Goal: Task Accomplishment & Management: Complete application form

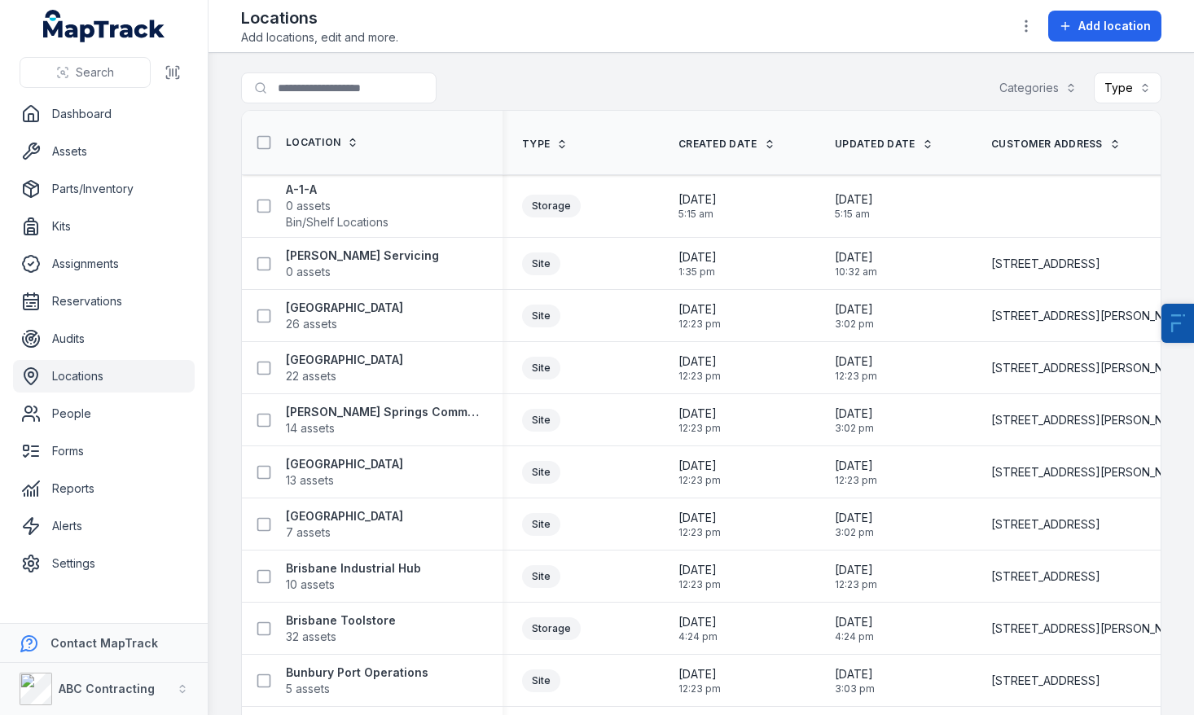
scroll to position [2114, 0]
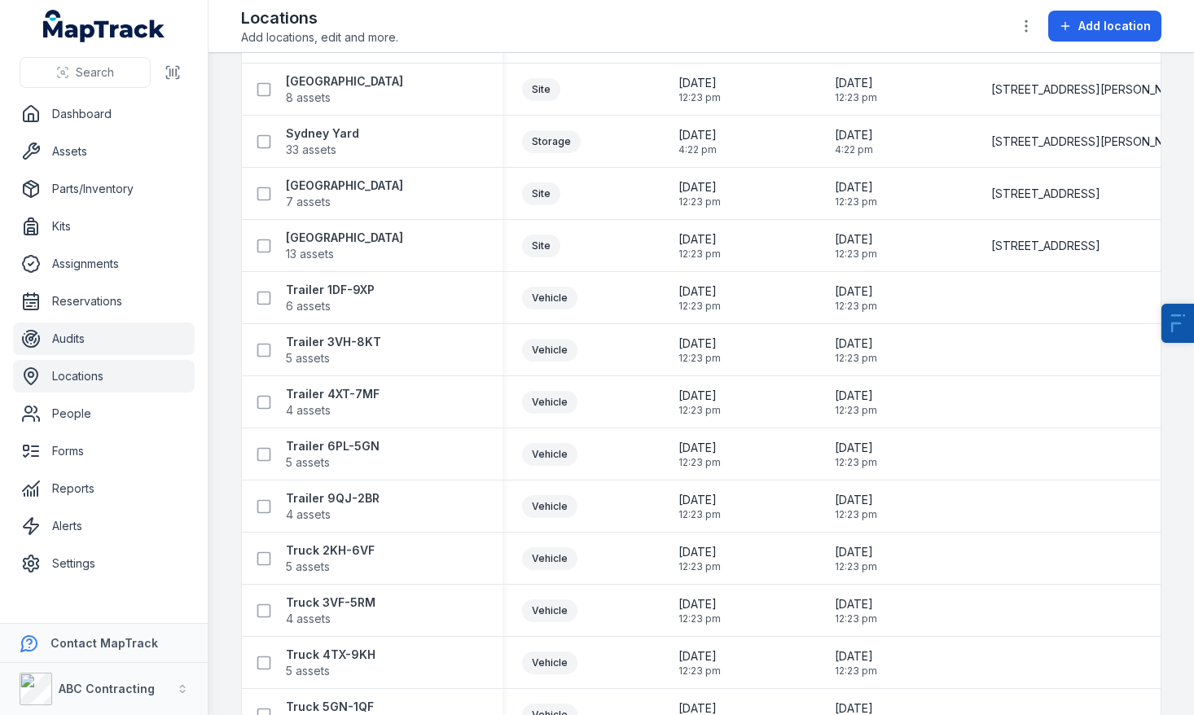
click at [134, 336] on link "Audits" at bounding box center [104, 339] width 182 height 33
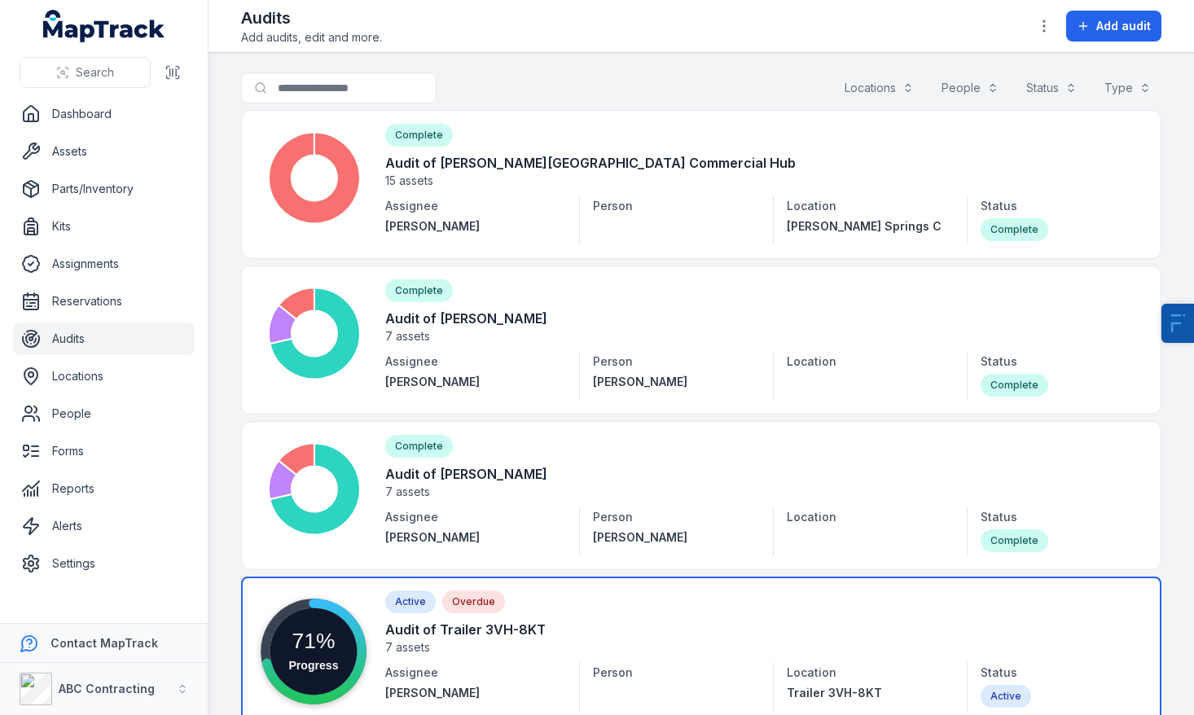
click at [416, 613] on link at bounding box center [701, 651] width 920 height 149
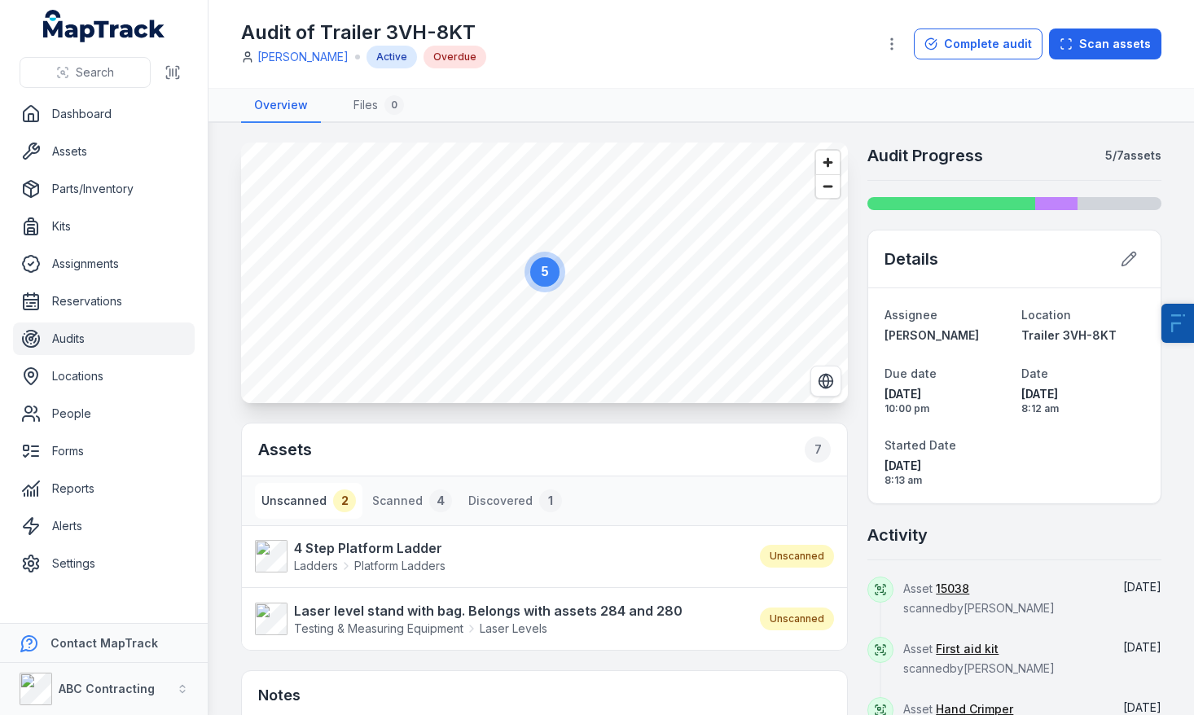
click at [134, 337] on link "Audits" at bounding box center [104, 339] width 182 height 33
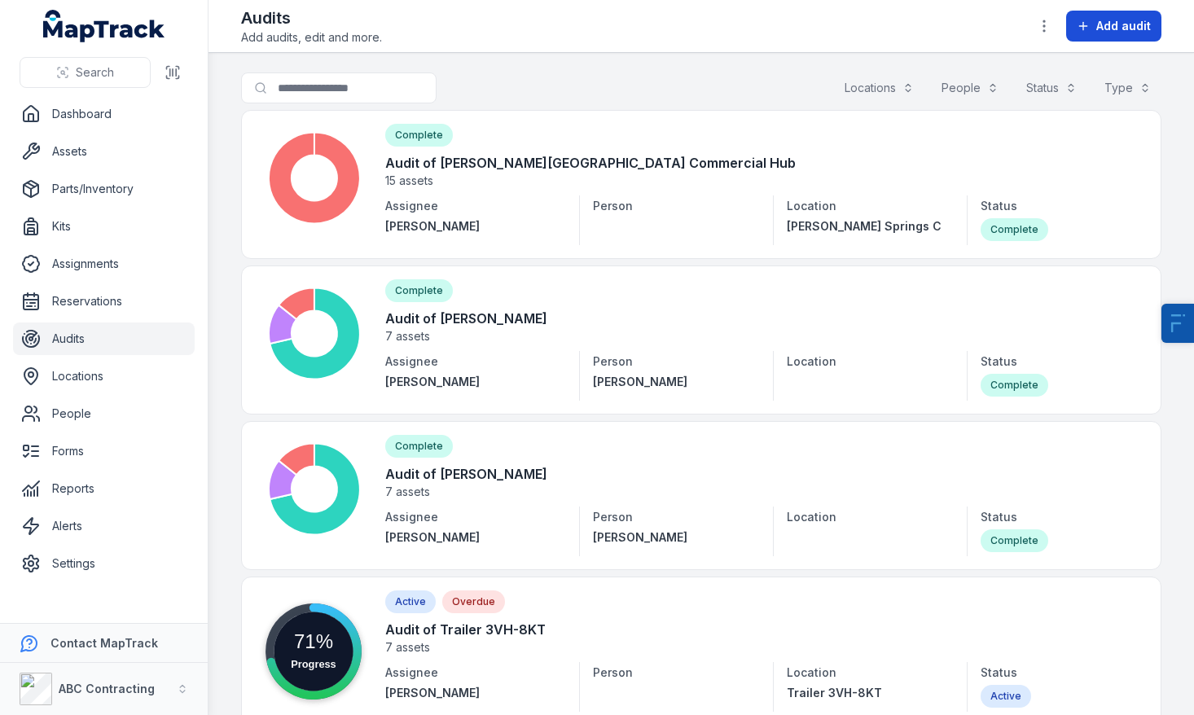
click at [1124, 34] on button "Add audit" at bounding box center [1113, 26] width 95 height 31
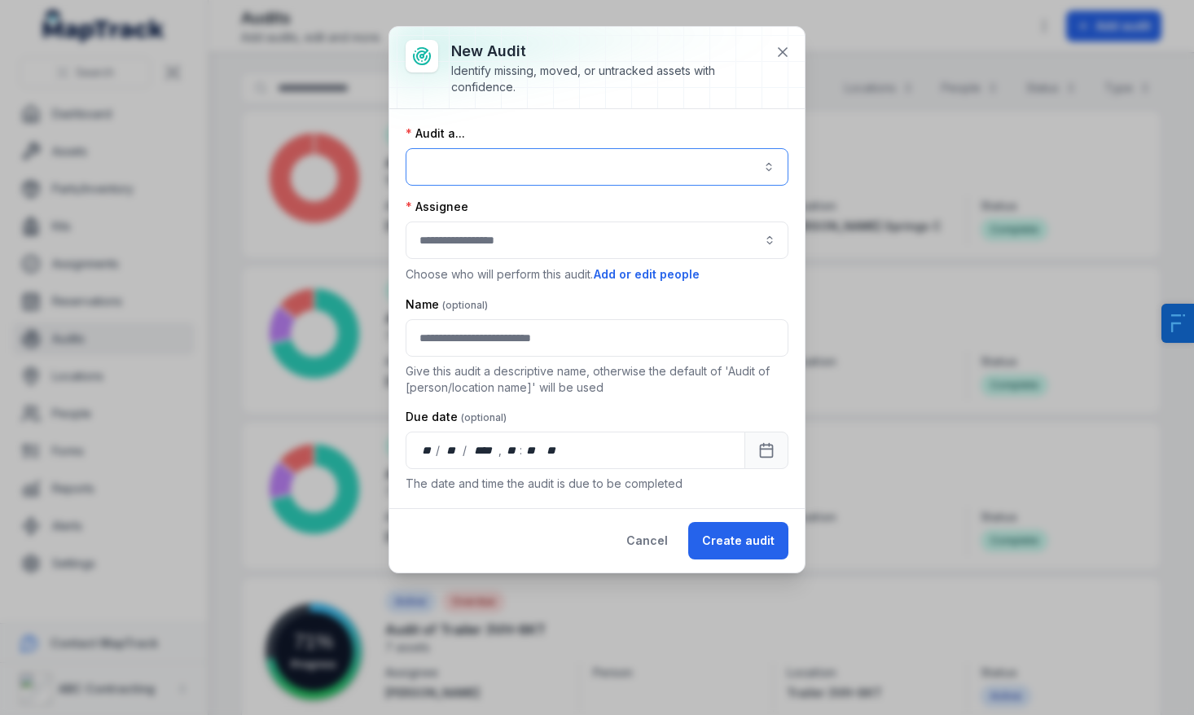
click at [610, 153] on button "button" at bounding box center [597, 166] width 383 height 37
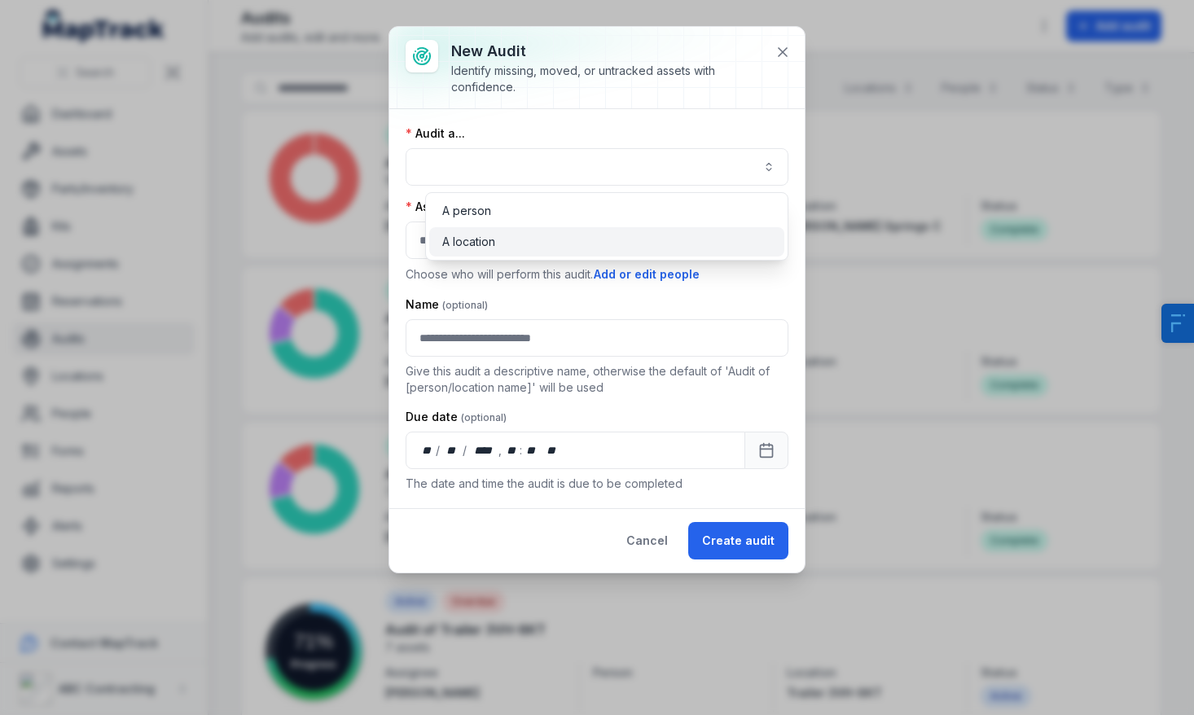
click at [563, 233] on div "A location" at bounding box center [607, 241] width 356 height 29
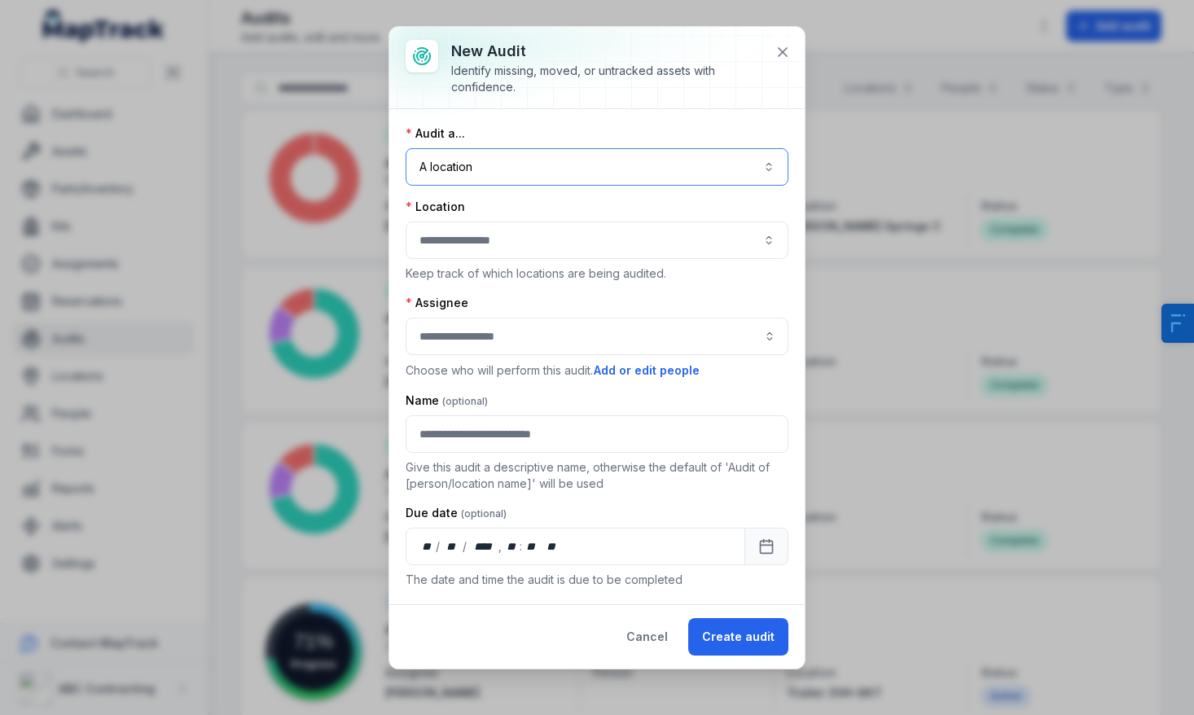
click at [525, 230] on button "button" at bounding box center [597, 240] width 383 height 37
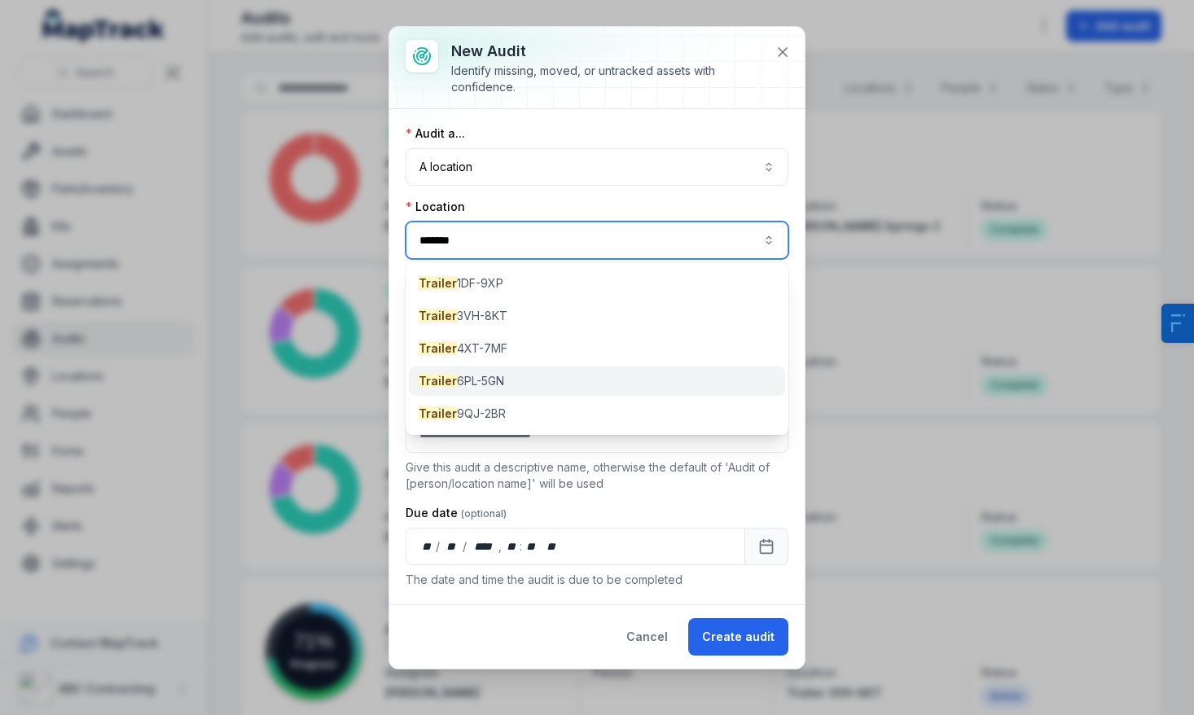
type input "*******"
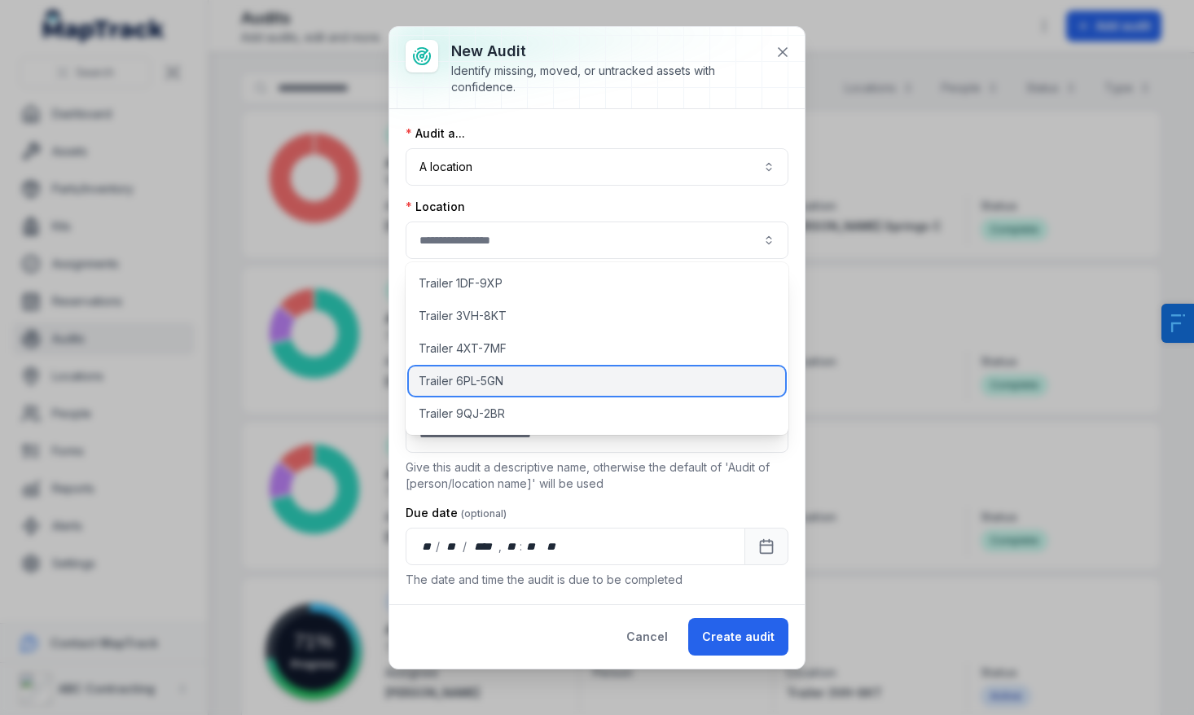
click at [459, 381] on span "Trailer 6PL-5GN" at bounding box center [461, 381] width 85 height 16
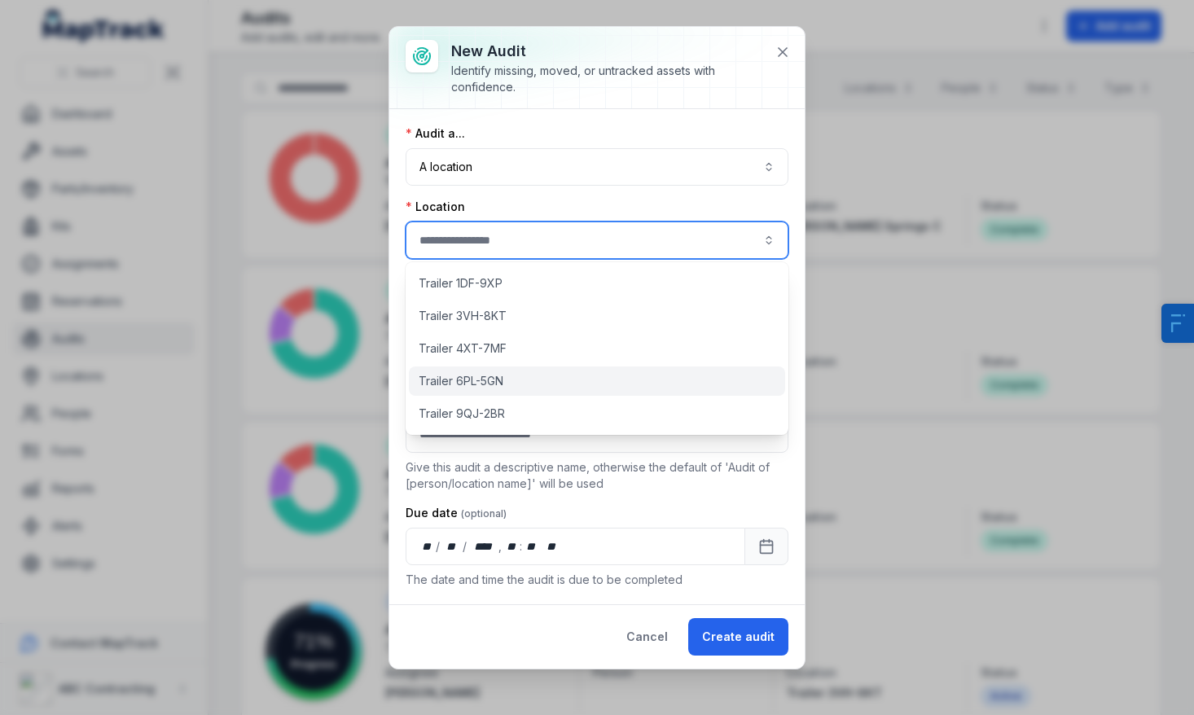
type input "**********"
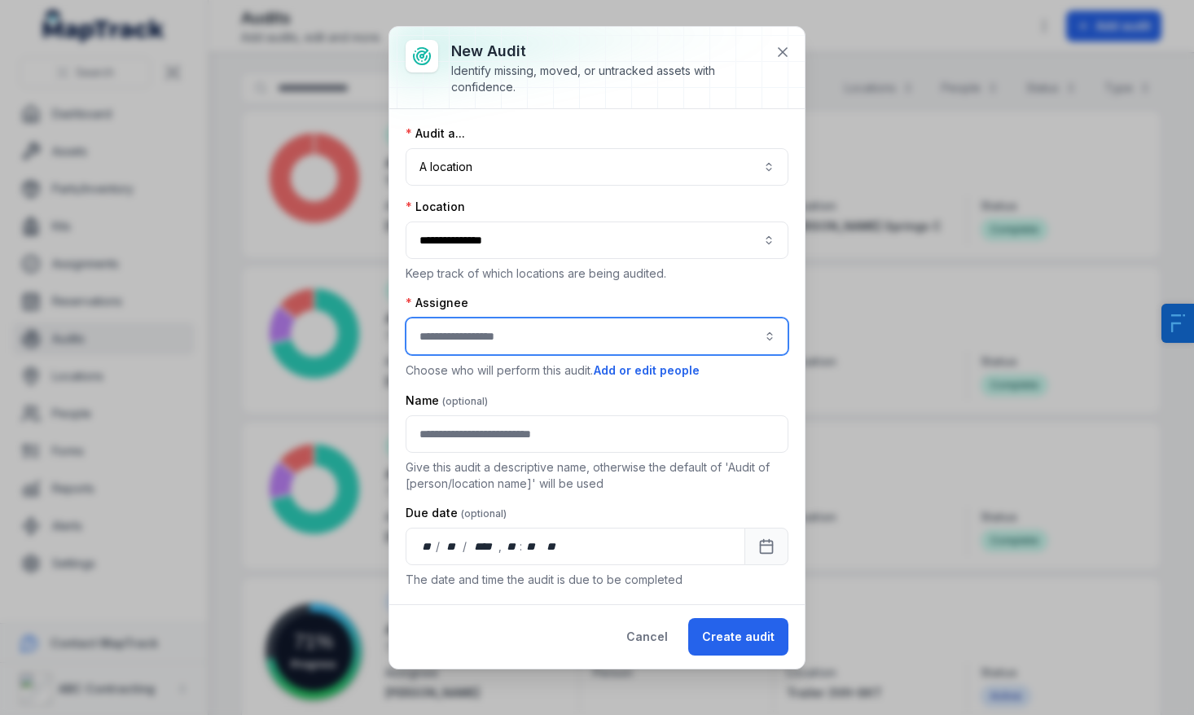
click at [555, 354] on input "audit-add:assignee_id-label" at bounding box center [597, 336] width 383 height 37
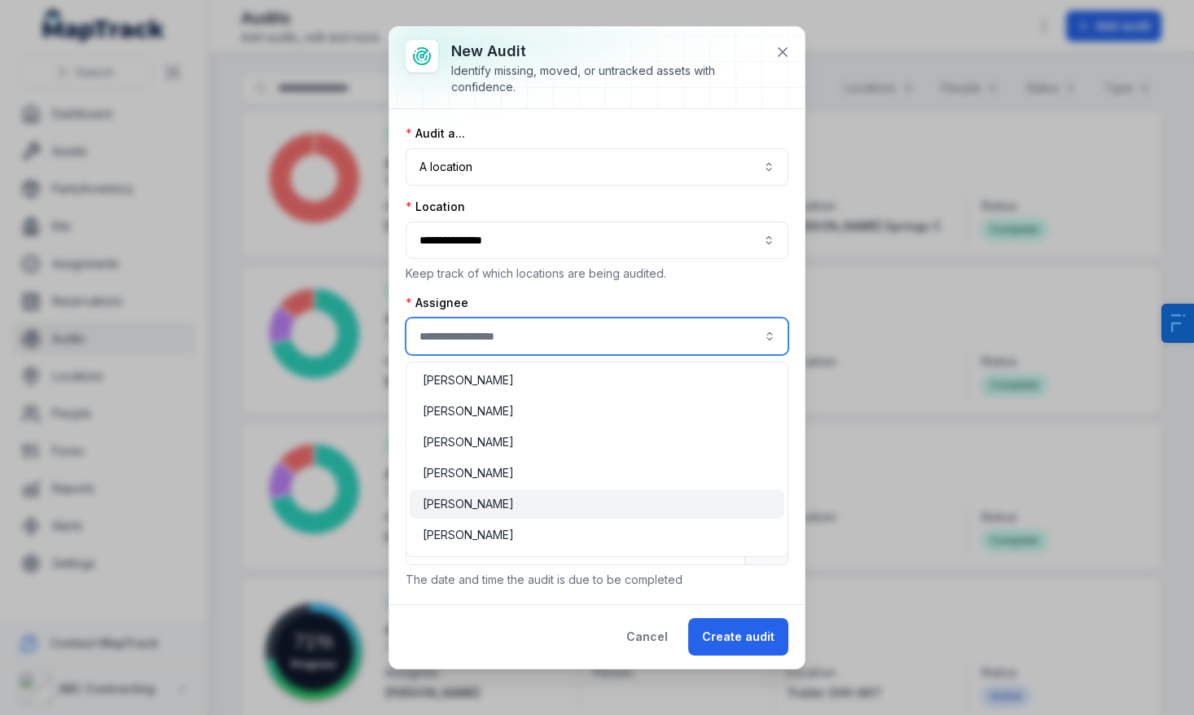
type input "**********"
click at [529, 490] on div "Denys Karantonis" at bounding box center [597, 504] width 375 height 29
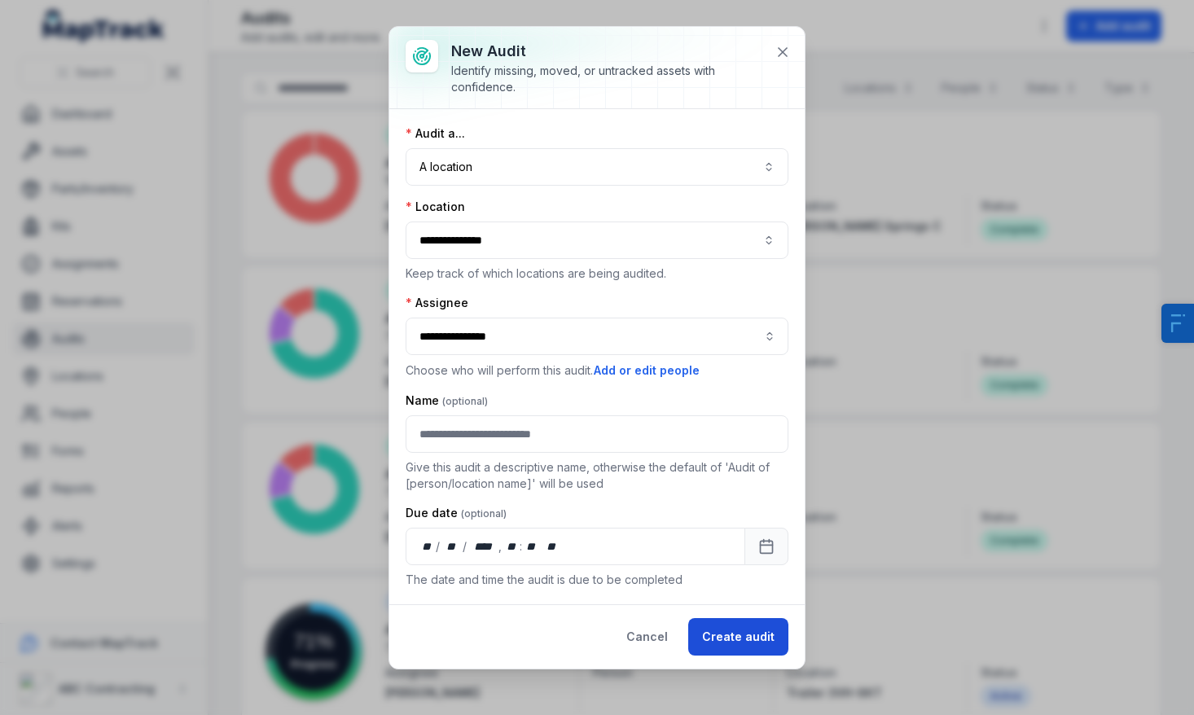
click at [739, 628] on button "Create audit" at bounding box center [738, 636] width 100 height 37
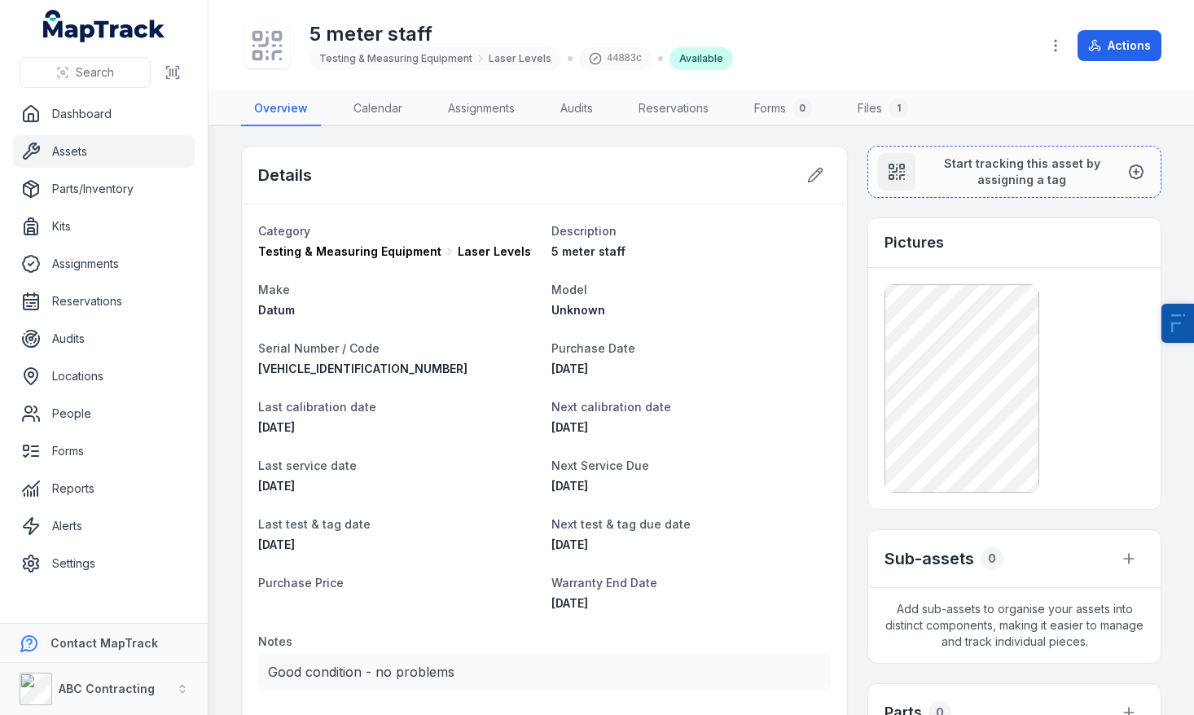
click at [261, 62] on icon at bounding box center [267, 46] width 36 height 36
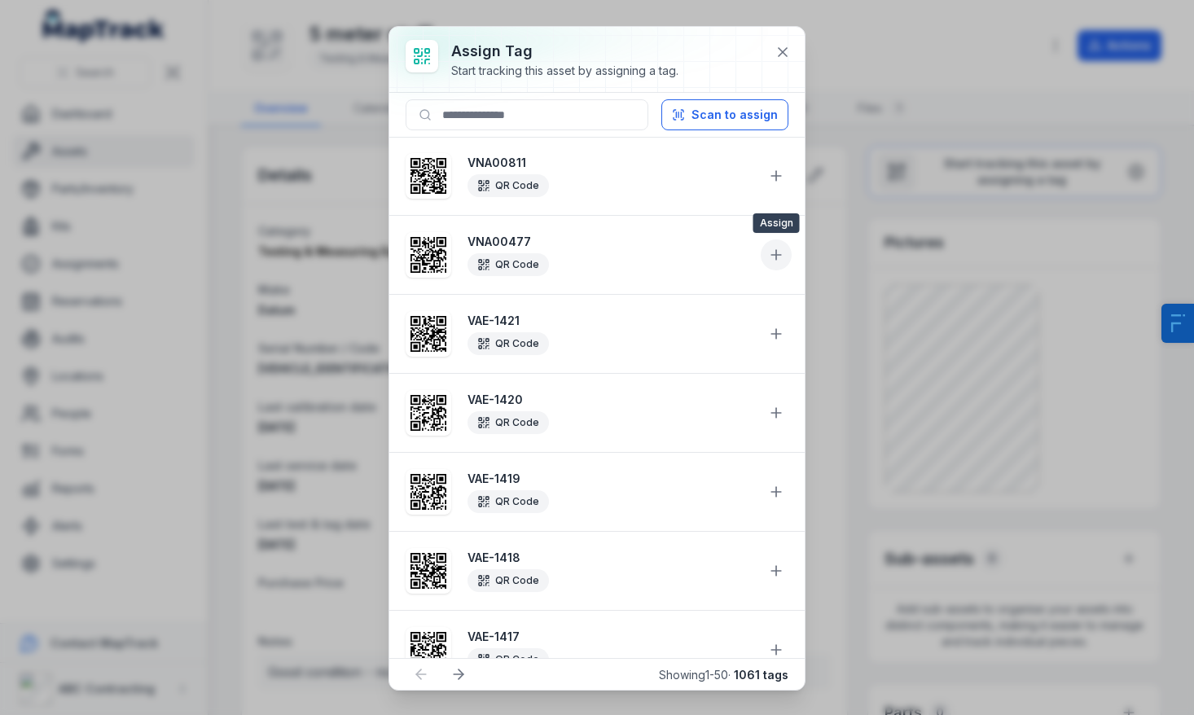
click at [768, 261] on icon at bounding box center [776, 255] width 16 height 16
